Goal: Task Accomplishment & Management: Use online tool/utility

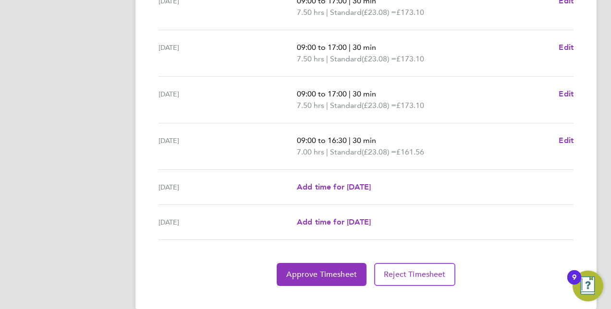
scroll to position [383, 0]
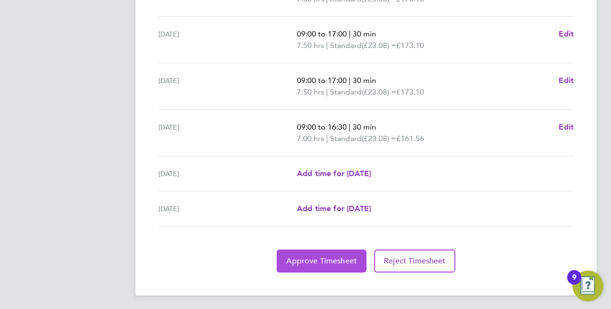
click at [350, 253] on button "Approve Timesheet" at bounding box center [322, 261] width 90 height 23
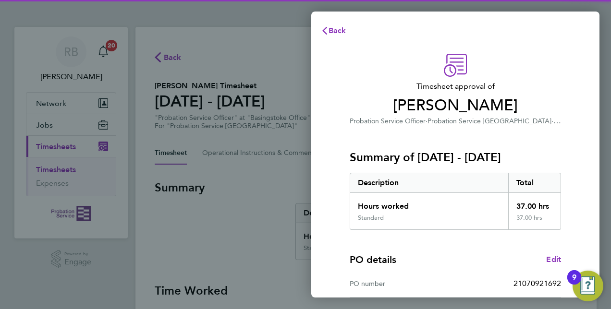
scroll to position [150, 0]
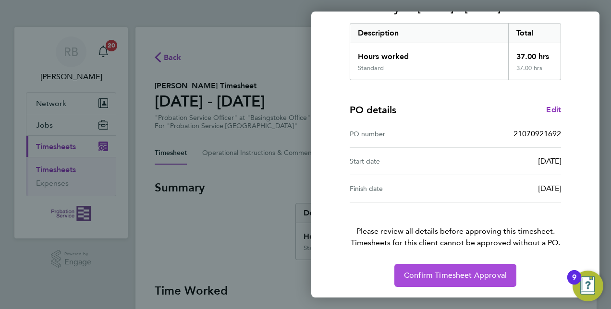
click at [459, 275] on span "Confirm Timesheet Approval" at bounding box center [455, 276] width 103 height 10
